Goal: Task Accomplishment & Management: Manage account settings

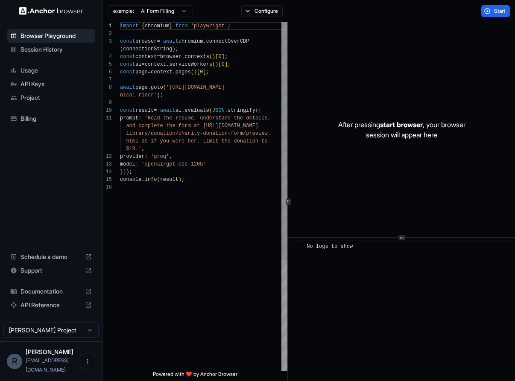
scroll to position [61, 0]
click at [77, 340] on html "Browser Playground Session History Usage API Keys Project Billing Schedule a de…" at bounding box center [257, 190] width 515 height 381
click at [83, 369] on html "Browser Playground Session History Usage API Keys Project Billing Schedule a de…" at bounding box center [257, 190] width 515 height 381
click at [85, 365] on icon "Open menu" at bounding box center [87, 361] width 7 height 7
click at [53, 225] on div at bounding box center [257, 190] width 515 height 381
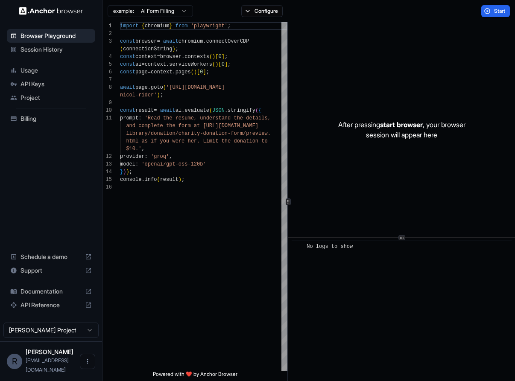
click at [49, 99] on span "Project" at bounding box center [55, 98] width 71 height 9
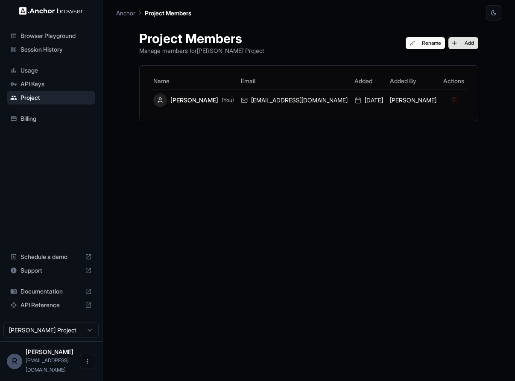
click at [448, 44] on button "Add" at bounding box center [463, 43] width 30 height 12
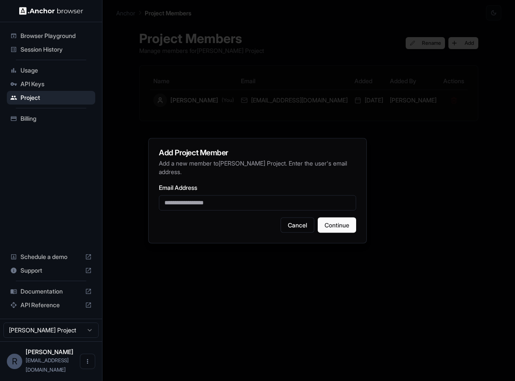
click at [228, 202] on input "Email Address" at bounding box center [257, 202] width 197 height 15
type input "**********"
click at [348, 223] on button "Continue" at bounding box center [337, 224] width 38 height 15
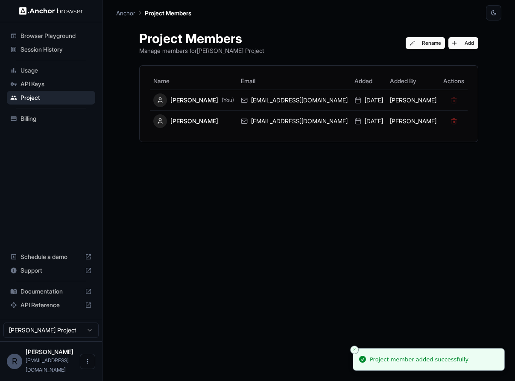
click at [254, 170] on div "Project Members Manage members for [PERSON_NAME] Project Rename Add Name Email …" at bounding box center [309, 200] width 360 height 361
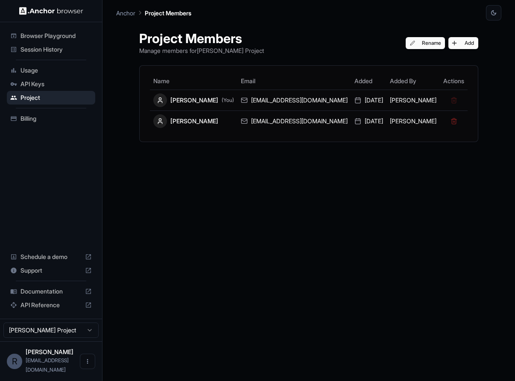
click at [273, 219] on div "Project Members Manage members for [PERSON_NAME] Project Rename Add Name Email …" at bounding box center [309, 200] width 360 height 361
click at [154, 210] on div "Project Members Manage members for [PERSON_NAME] Project Rename Add Name Email …" at bounding box center [308, 200] width 385 height 361
click at [226, 194] on div "Project Members Manage members for [PERSON_NAME] Project Rename Add Name Email …" at bounding box center [309, 200] width 360 height 361
